Goal: Check status: Check status

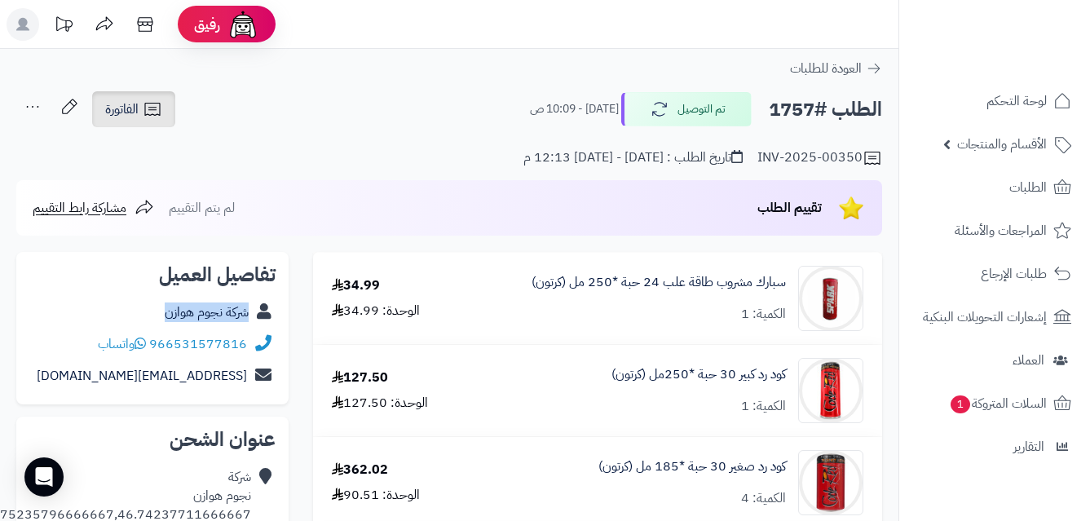
drag, startPoint x: 160, startPoint y: 112, endPoint x: 189, endPoint y: 139, distance: 39.8
click at [160, 112] on icon at bounding box center [153, 109] width 20 height 20
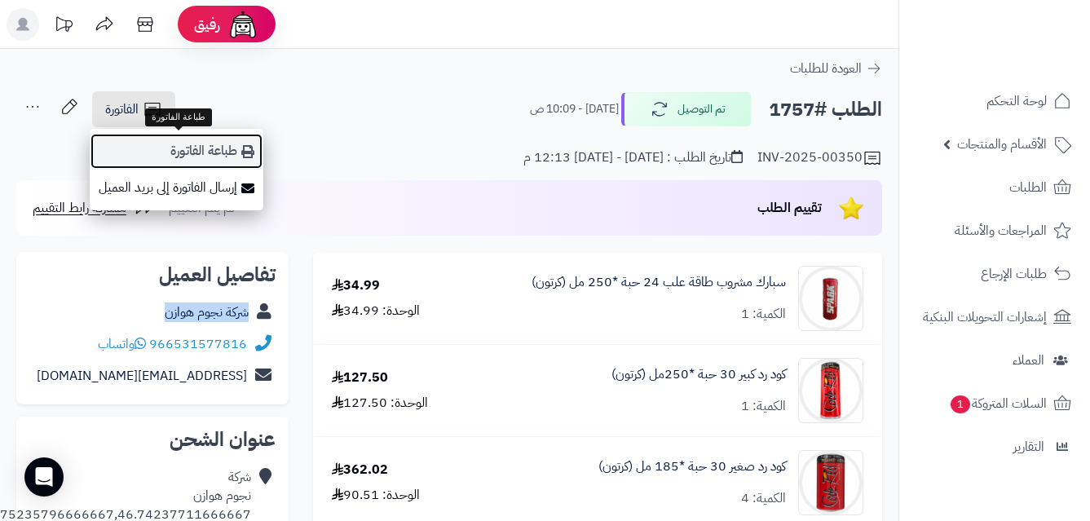
click at [196, 155] on link "طباعة الفاتورة" at bounding box center [177, 151] width 174 height 37
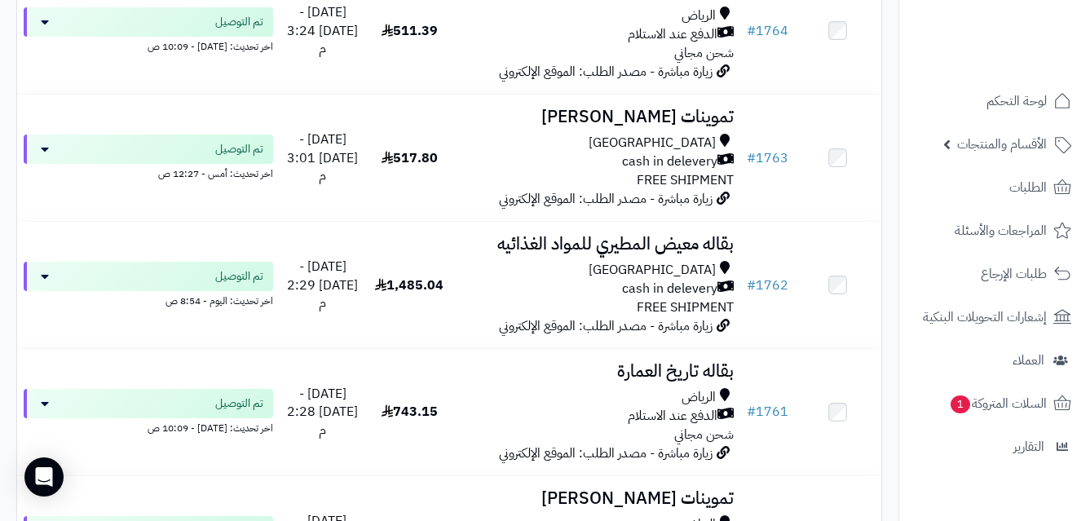
scroll to position [1548, 0]
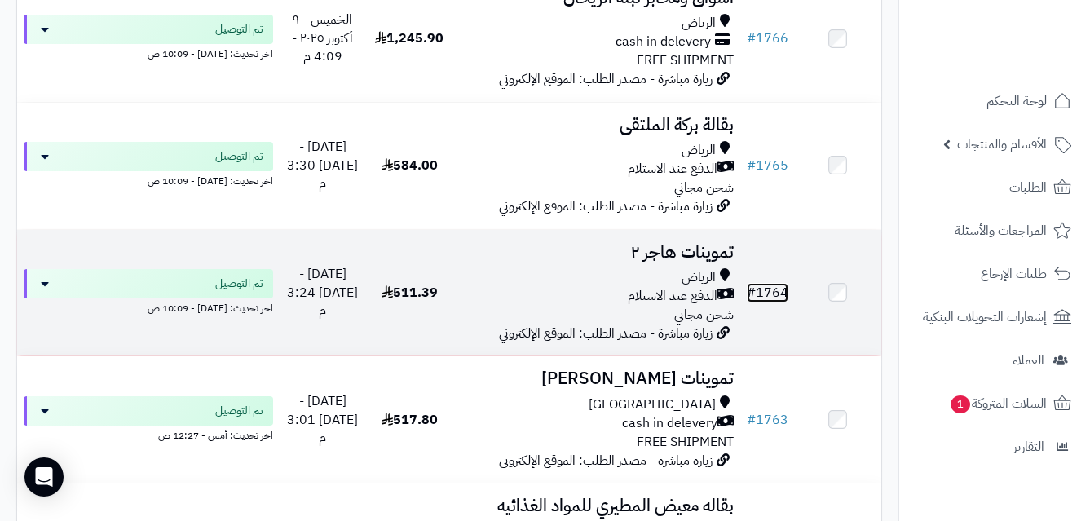
click at [770, 299] on link "# 1764" at bounding box center [768, 293] width 42 height 20
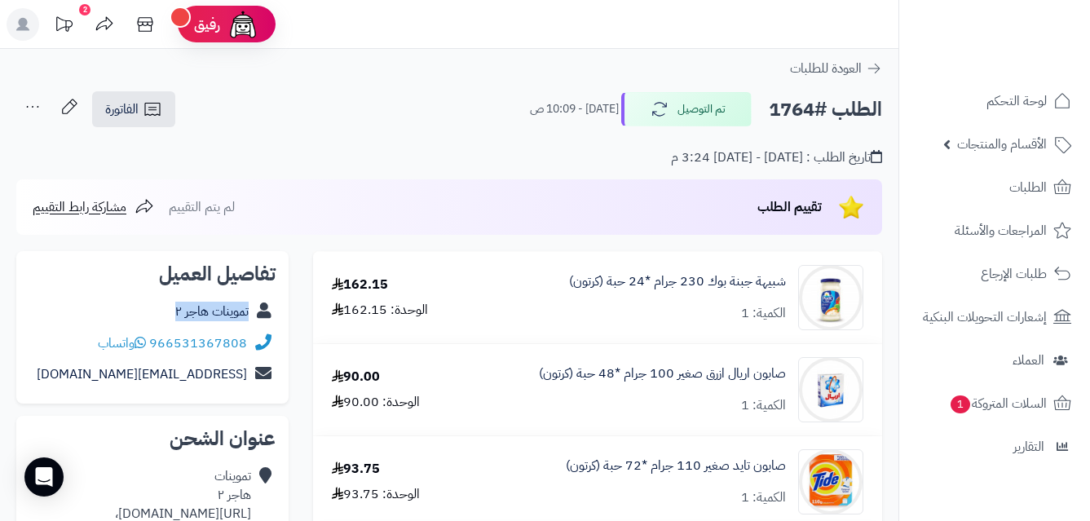
copy div "تموينات هاجر ٢"
drag, startPoint x: 165, startPoint y: 308, endPoint x: 258, endPoint y: 312, distance: 92.2
click at [258, 312] on div "تموينات هاجر ٢" at bounding box center [152, 312] width 246 height 32
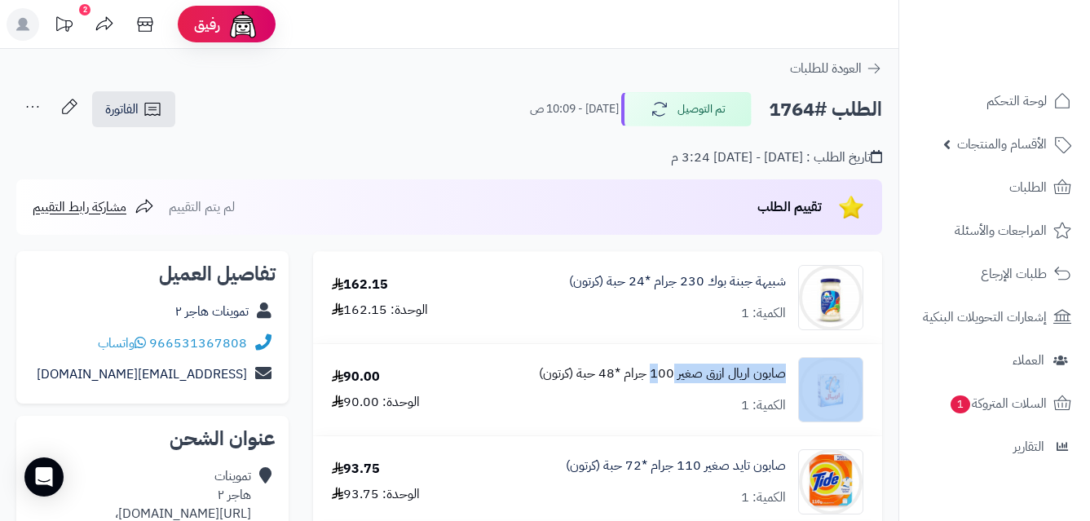
copy div "صابون اريال ازرق صغير 1"
drag, startPoint x: 793, startPoint y: 371, endPoint x: 655, endPoint y: 377, distance: 137.9
click at [655, 377] on div "صابون اريال ازرق صغير 100 جرام *48 حبة (كرتون) الكمية: 1" at bounding box center [674, 389] width 403 height 65
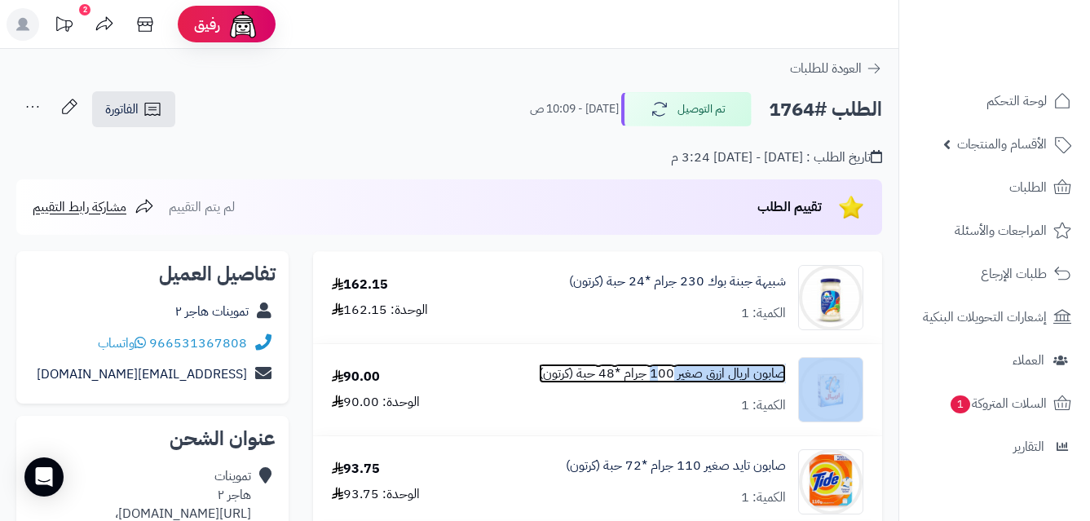
click at [771, 368] on link "صابون اريال ازرق صغير 100 جرام *48 حبة (كرتون)" at bounding box center [662, 373] width 247 height 19
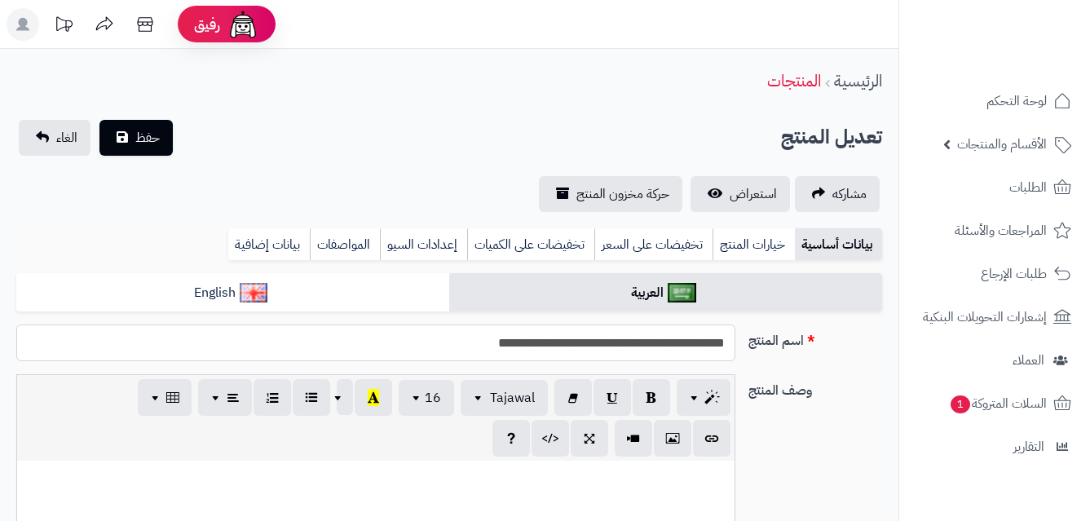
scroll to position [985, 0]
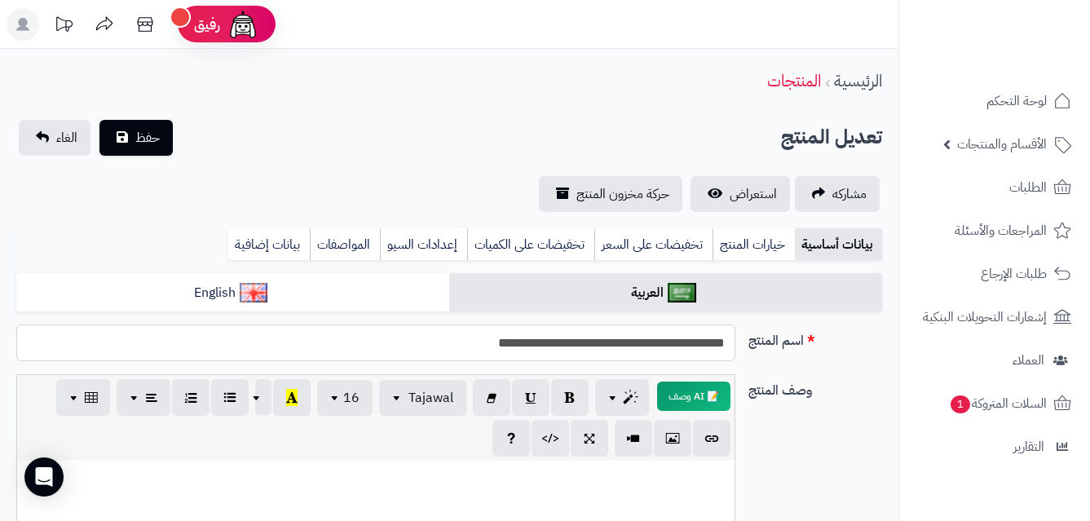
drag, startPoint x: 0, startPoint y: 0, endPoint x: 587, endPoint y: 365, distance: 691.1
click at [587, 365] on div "**********" at bounding box center [449, 349] width 879 height 50
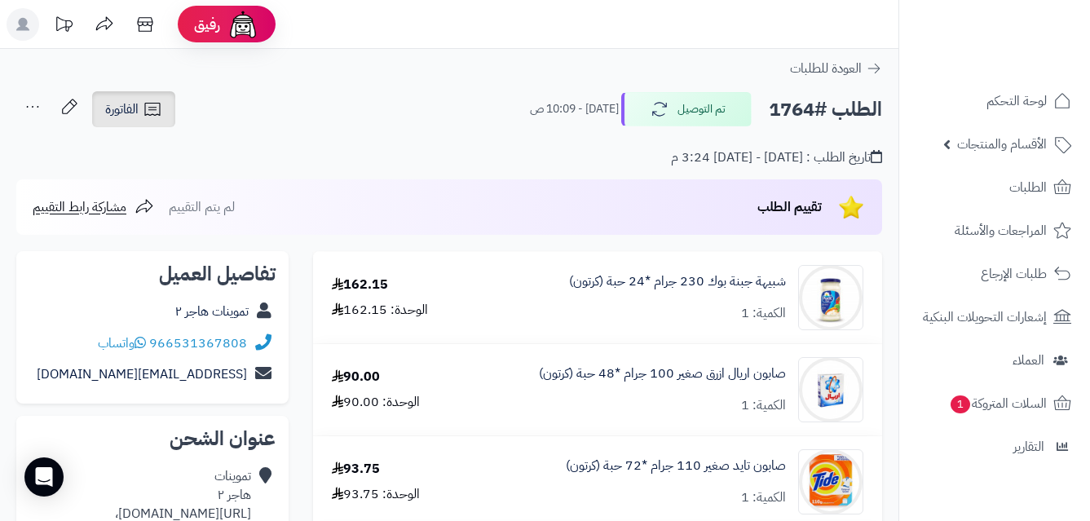
click at [154, 116] on icon at bounding box center [153, 109] width 20 height 20
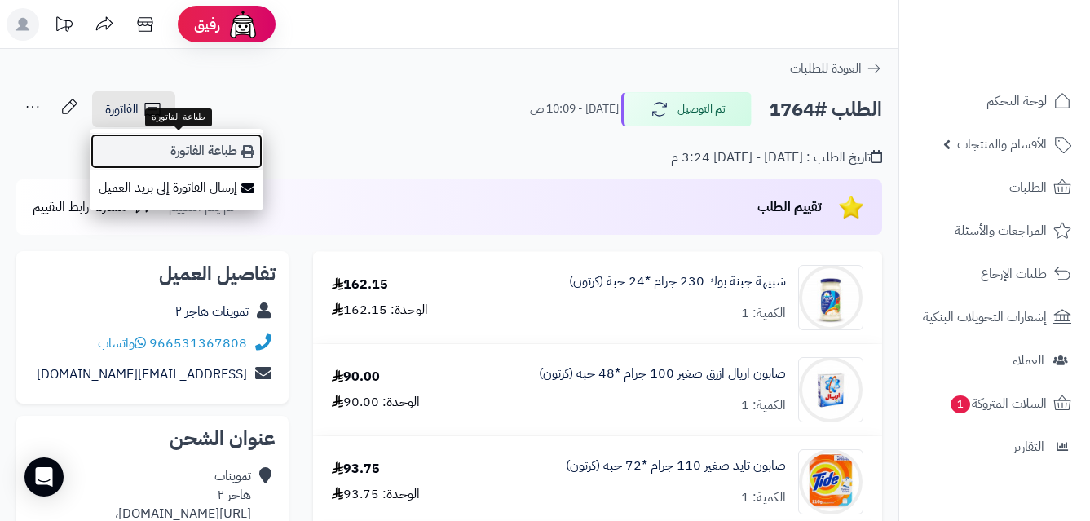
click at [221, 155] on link "طباعة الفاتورة" at bounding box center [177, 151] width 174 height 37
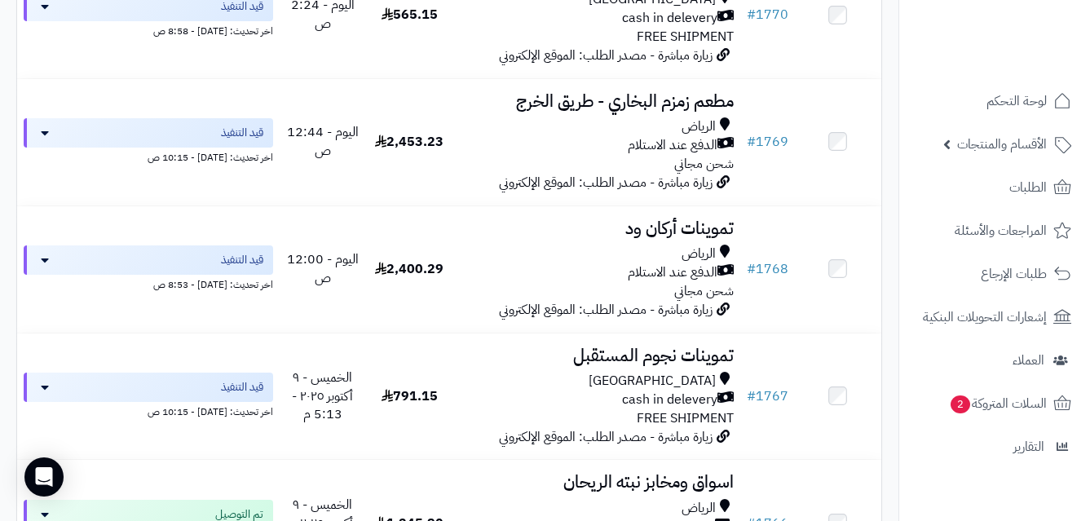
scroll to position [1085, 0]
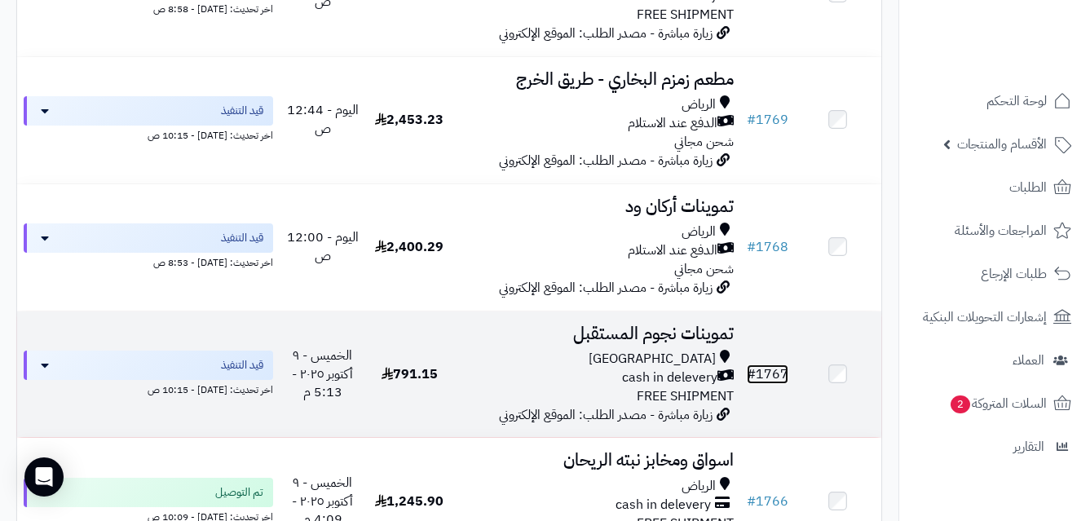
click at [783, 384] on link "# 1767" at bounding box center [768, 374] width 42 height 20
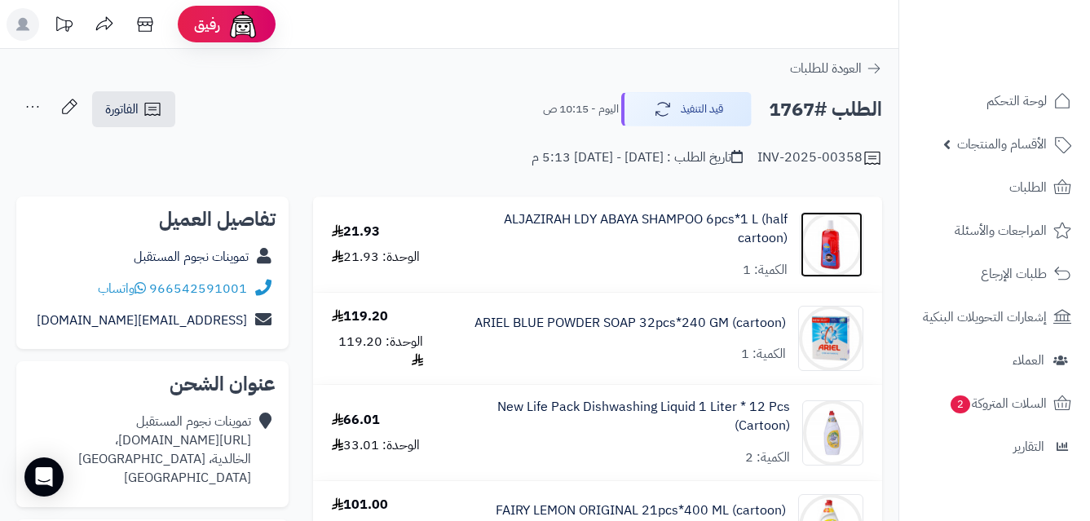
click at [825, 239] on img at bounding box center [831, 244] width 62 height 65
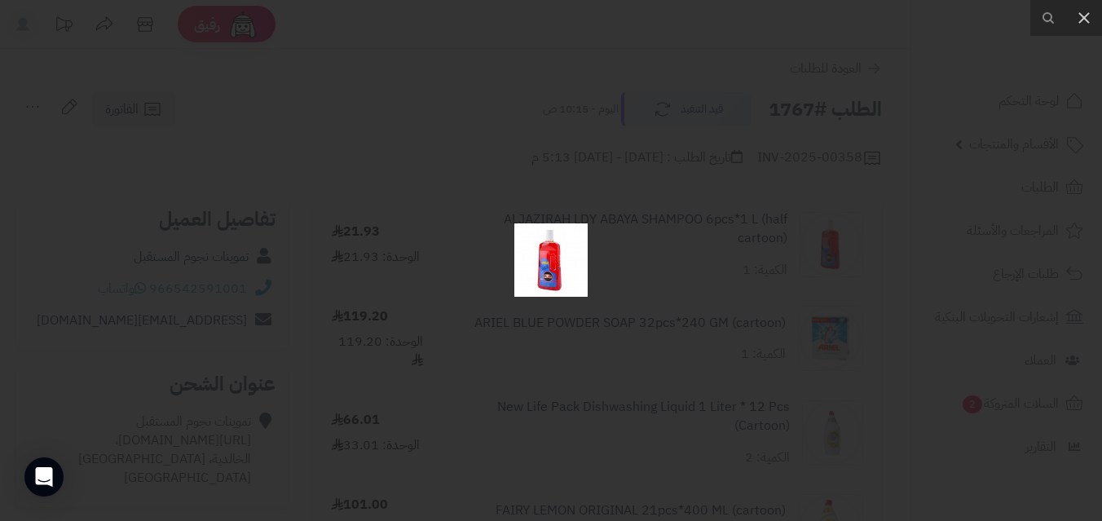
click at [570, 256] on img at bounding box center [550, 259] width 73 height 73
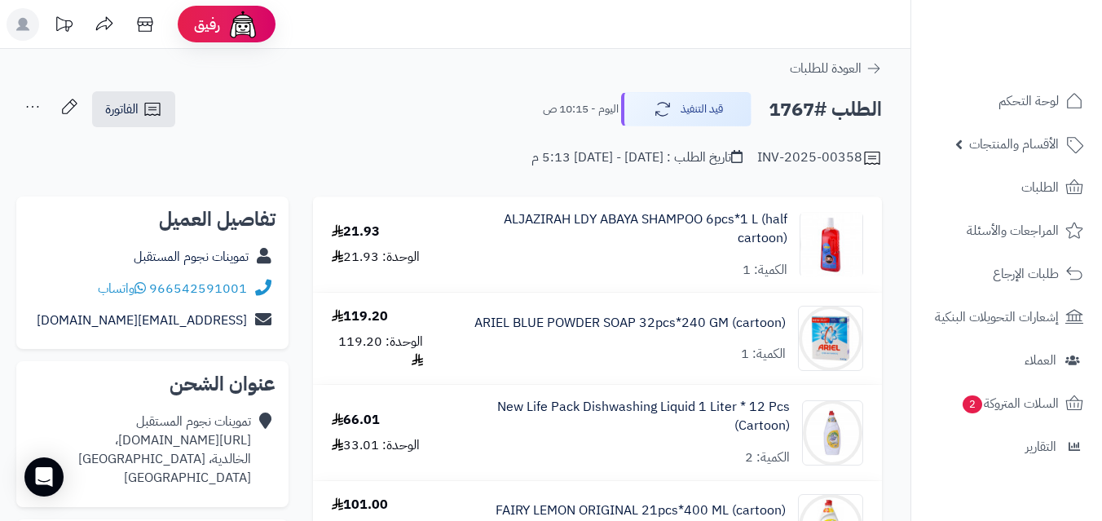
click at [570, 256] on div at bounding box center [551, 260] width 1102 height 521
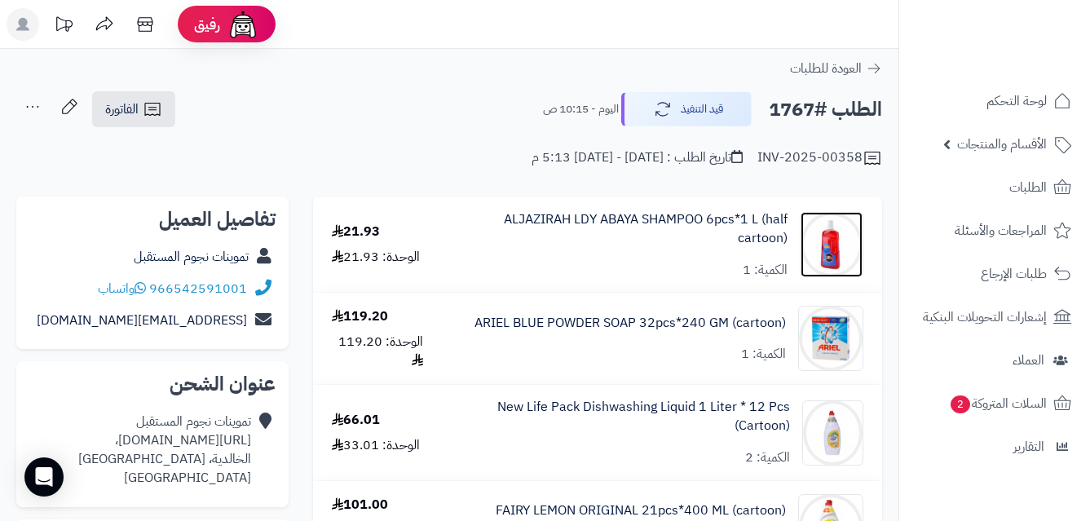
click at [816, 251] on img at bounding box center [831, 244] width 62 height 65
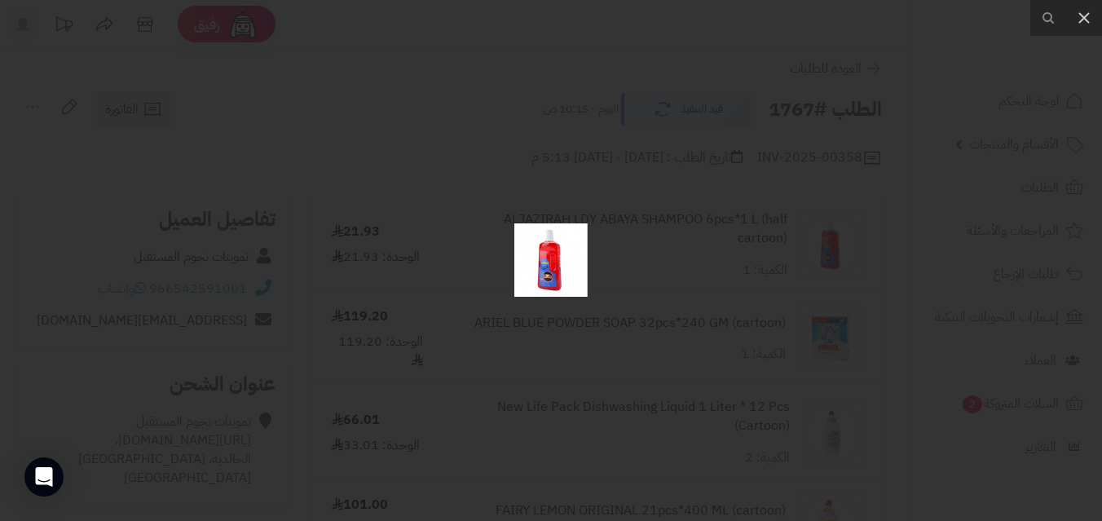
click at [816, 251] on div at bounding box center [551, 260] width 1102 height 521
click at [606, 280] on div at bounding box center [551, 260] width 1102 height 521
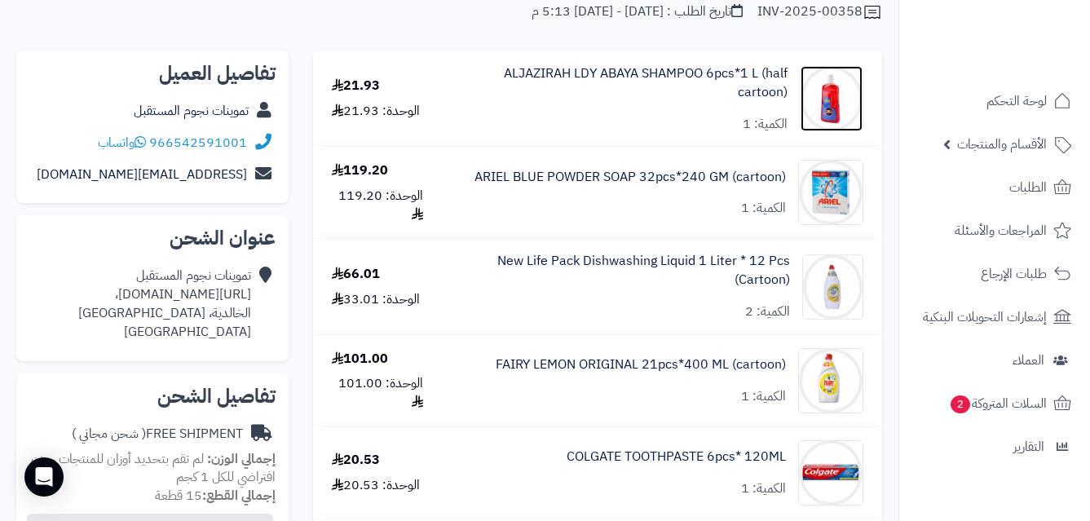
scroll to position [149, 0]
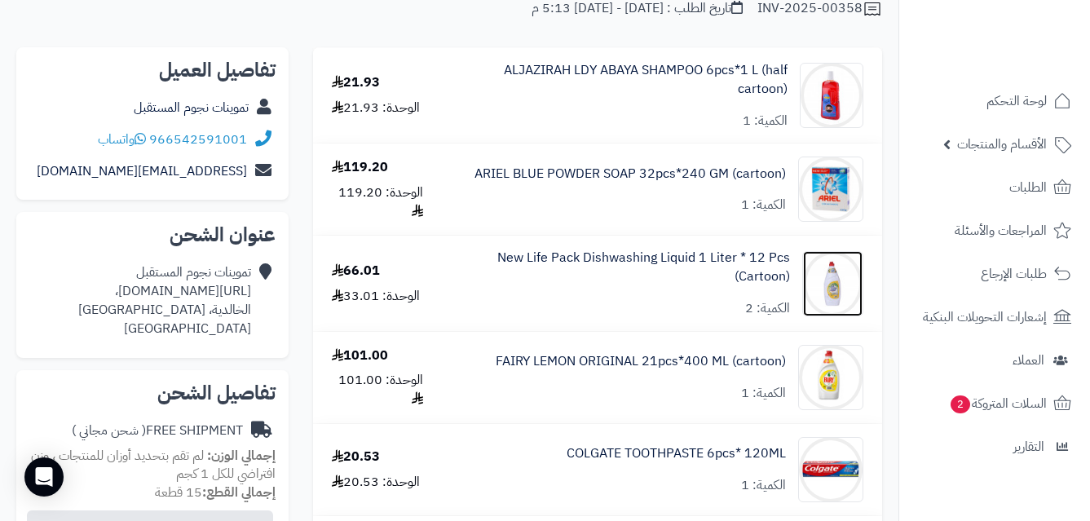
click at [837, 289] on img at bounding box center [832, 283] width 59 height 65
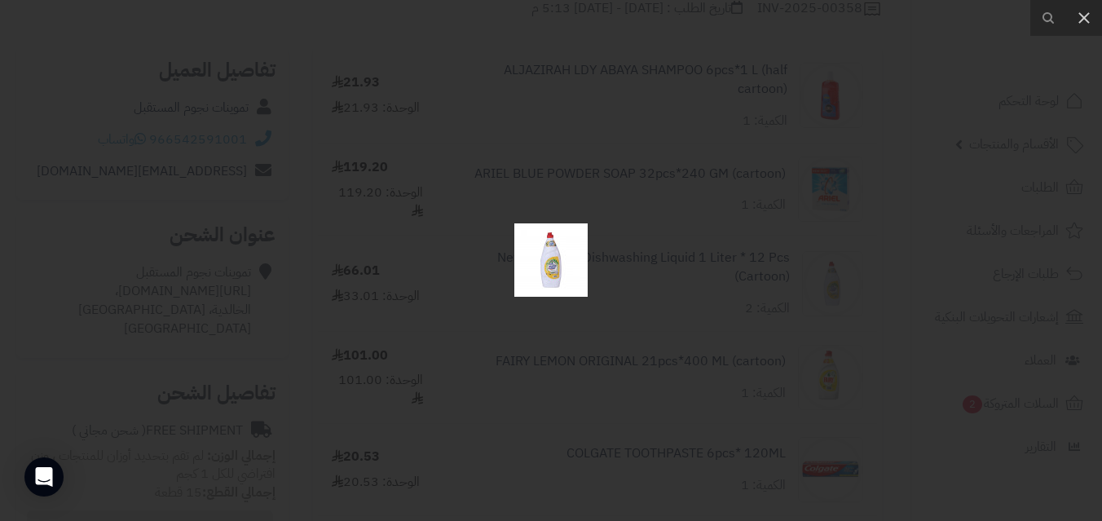
click at [537, 267] on img at bounding box center [550, 259] width 73 height 73
